Goal: Task Accomplishment & Management: Manage account settings

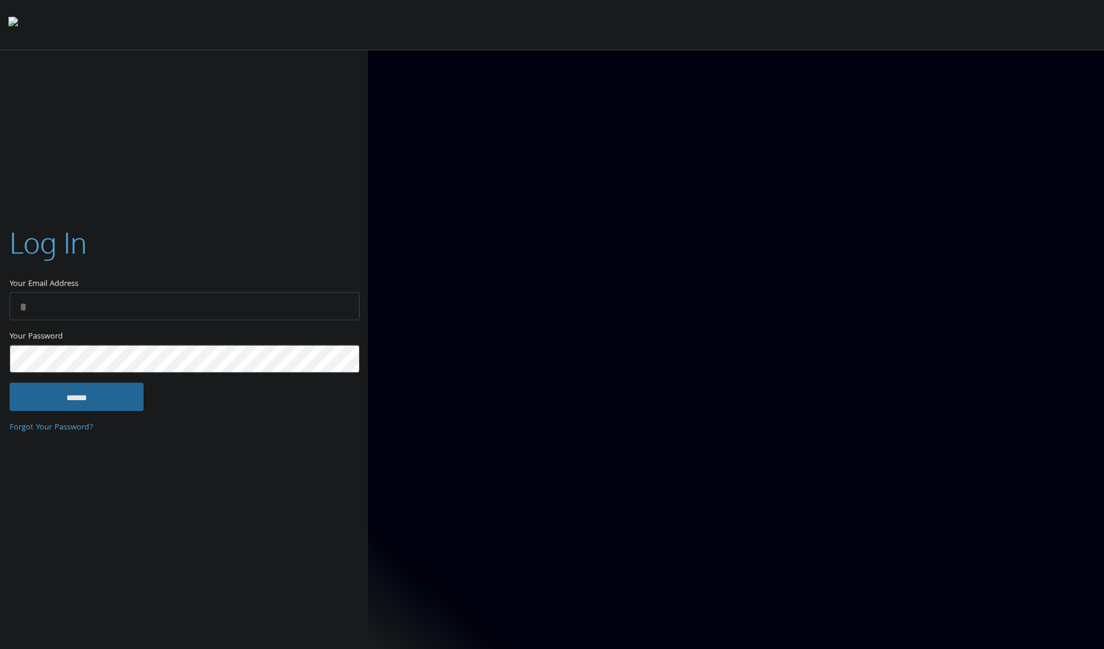
type input "**********"
click at [73, 382] on div "Your Password This field is required" at bounding box center [184, 356] width 349 height 53
click at [72, 390] on input "******" at bounding box center [77, 396] width 134 height 29
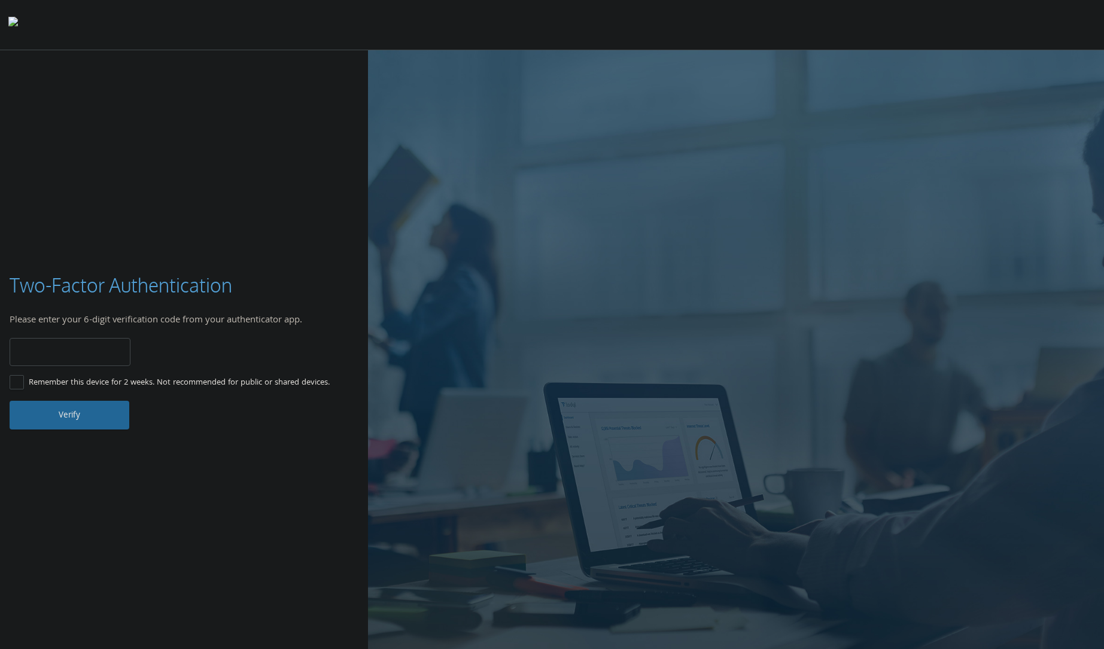
type input "******"
